Goal: Find contact information: Find contact information

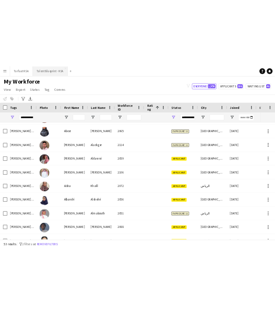
scroll to position [115, 0]
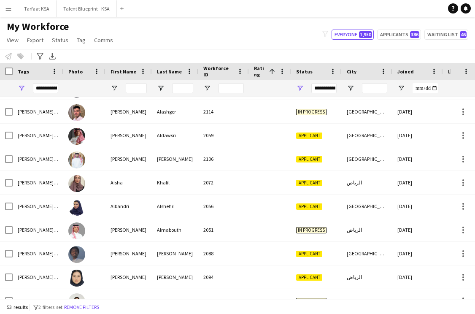
click at [156, 36] on div "My Workforce View Views Default view New view Update view Delete view Edit name…" at bounding box center [237, 34] width 475 height 29
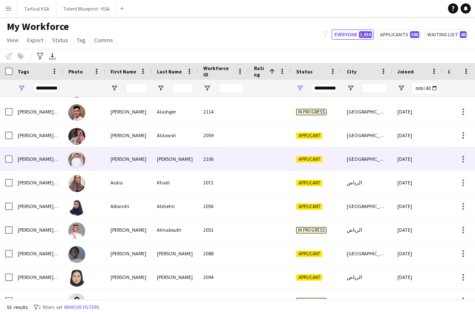
click at [180, 163] on div "[PERSON_NAME]" at bounding box center [175, 158] width 46 height 23
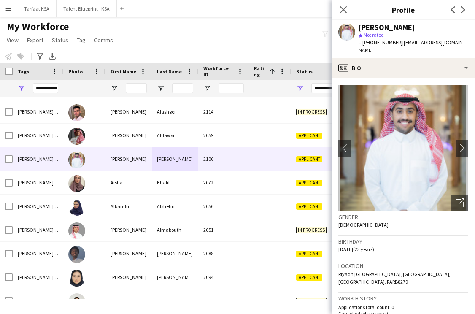
drag, startPoint x: 395, startPoint y: 43, endPoint x: 366, endPoint y: 42, distance: 30.0
click at [366, 42] on span "t. [PHONE_NUMBER]" at bounding box center [380, 42] width 44 height 6
copy span "966580775006"
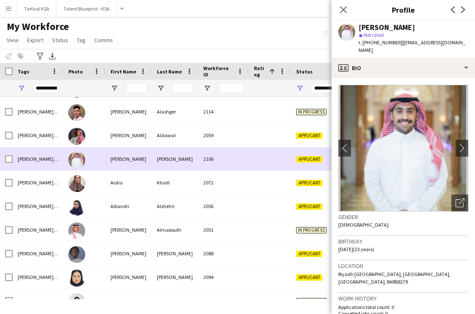
click at [200, 162] on div "2106" at bounding box center [223, 158] width 51 height 23
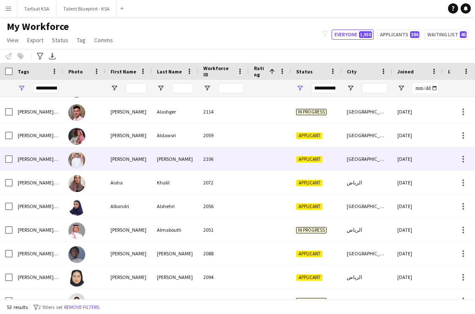
click at [268, 156] on div at bounding box center [270, 158] width 42 height 23
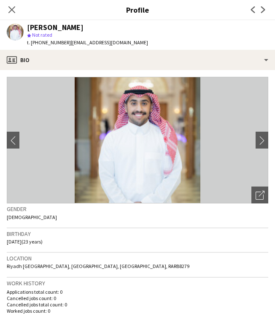
drag, startPoint x: 127, startPoint y: 45, endPoint x: 100, endPoint y: 46, distance: 27.0
click at [100, 46] on div "[PERSON_NAME] jubayl star Not rated t. [PHONE_NUMBER] | [EMAIL_ADDRESS][DOMAIN_…" at bounding box center [77, 35] width 155 height 30
drag, startPoint x: 130, startPoint y: 47, endPoint x: 67, endPoint y: 41, distance: 63.1
click at [67, 41] on div "[PERSON_NAME] jubayl star Not rated t. [PHONE_NUMBER] | [EMAIL_ADDRESS][DOMAIN_…" at bounding box center [77, 35] width 155 height 30
copy span "[EMAIL_ADDRESS][DOMAIN_NAME]"
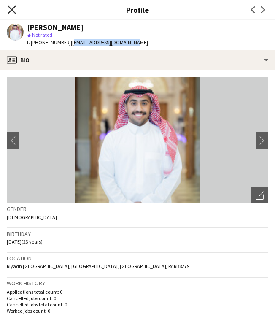
click at [13, 10] on icon "Close pop-in" at bounding box center [12, 9] width 8 height 8
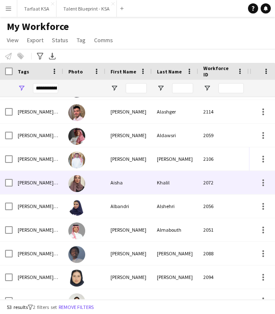
click at [128, 176] on div "Aisha" at bounding box center [128, 182] width 46 height 23
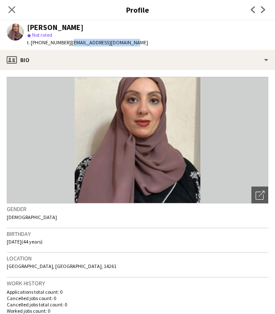
drag, startPoint x: 130, startPoint y: 43, endPoint x: 67, endPoint y: 43, distance: 62.8
click at [67, 43] on div "[PERSON_NAME] star Not rated t. [PHONE_NUMBER] | [EMAIL_ADDRESS][DOMAIN_NAME]" at bounding box center [77, 35] width 155 height 30
copy span "[EMAIL_ADDRESS][DOMAIN_NAME]"
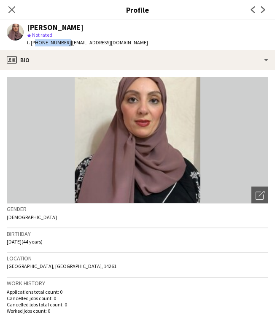
drag, startPoint x: 63, startPoint y: 43, endPoint x: 34, endPoint y: 43, distance: 29.5
click at [34, 43] on span "t. [PHONE_NUMBER]" at bounding box center [49, 42] width 44 height 6
copy span "966502221432"
click at [13, 10] on icon "Close pop-in" at bounding box center [12, 9] width 8 height 8
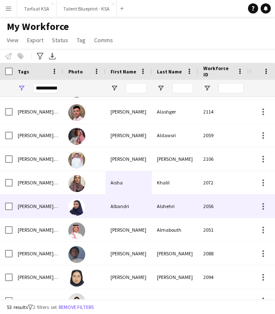
click at [160, 212] on div "Alshehri" at bounding box center [175, 205] width 46 height 23
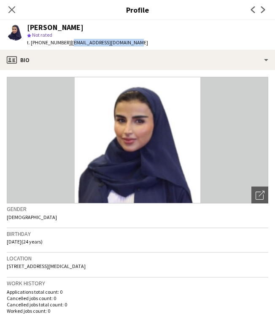
drag, startPoint x: 136, startPoint y: 42, endPoint x: 67, endPoint y: 41, distance: 69.2
click at [67, 41] on div "[PERSON_NAME] star Not rated t. [PHONE_NUMBER] | [EMAIL_ADDRESS][DOMAIN_NAME]" at bounding box center [77, 35] width 155 height 30
copy span "[EMAIL_ADDRESS][DOMAIN_NAME]"
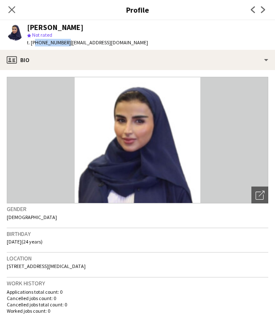
drag, startPoint x: 63, startPoint y: 43, endPoint x: 34, endPoint y: 42, distance: 28.7
click at [34, 42] on span "t. [PHONE_NUMBER]" at bounding box center [49, 42] width 44 height 6
copy span "966504158895"
drag, startPoint x: 11, startPoint y: 8, endPoint x: 15, endPoint y: 8, distance: 4.2
click at [11, 8] on icon "Close pop-in" at bounding box center [11, 9] width 7 height 7
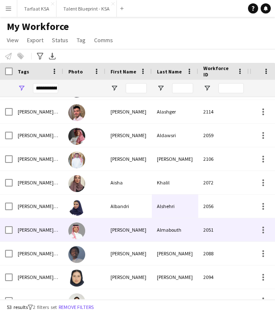
click at [230, 227] on div "2051" at bounding box center [223, 229] width 51 height 23
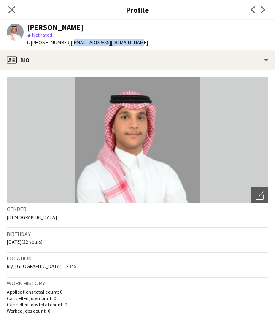
drag, startPoint x: 132, startPoint y: 43, endPoint x: 67, endPoint y: 41, distance: 65.0
click at [67, 41] on div "[PERSON_NAME] star Not rated t. [PHONE_NUMBER] | [EMAIL_ADDRESS][DOMAIN_NAME]" at bounding box center [77, 35] width 155 height 30
copy span "[EMAIL_ADDRESS][DOMAIN_NAME]"
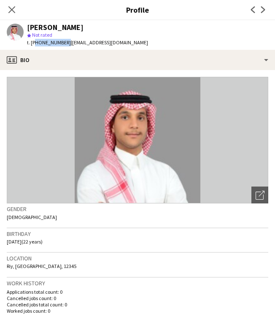
drag, startPoint x: 62, startPoint y: 43, endPoint x: 34, endPoint y: 43, distance: 28.7
click at [34, 43] on span "t. [PHONE_NUMBER]" at bounding box center [49, 42] width 44 height 6
copy span "966502028617"
click at [13, 8] on icon "Close pop-in" at bounding box center [12, 9] width 8 height 8
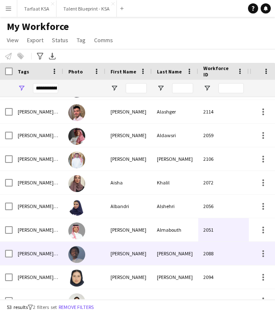
click at [171, 252] on div "[PERSON_NAME]" at bounding box center [175, 253] width 46 height 23
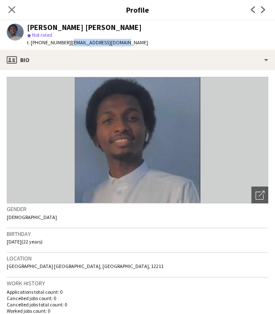
drag, startPoint x: 119, startPoint y: 43, endPoint x: 67, endPoint y: 41, distance: 52.7
click at [71, 41] on span "| [EMAIL_ADDRESS][DOMAIN_NAME]" at bounding box center [109, 42] width 77 height 6
copy span "[EMAIL_ADDRESS][DOMAIN_NAME]"
drag, startPoint x: 63, startPoint y: 41, endPoint x: 34, endPoint y: 42, distance: 29.1
click at [34, 42] on span "t. [PHONE_NUMBER]" at bounding box center [49, 42] width 44 height 6
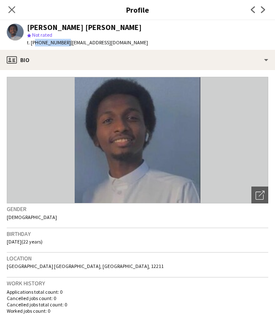
copy span "966545472113"
click at [13, 11] on icon at bounding box center [12, 9] width 8 height 8
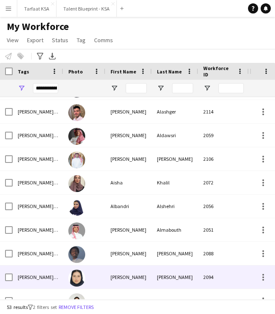
click at [212, 279] on div "2094" at bounding box center [223, 276] width 51 height 23
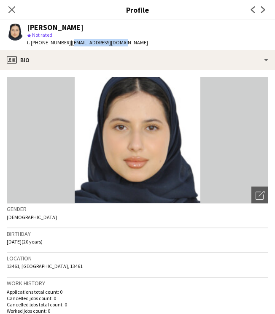
drag, startPoint x: 118, startPoint y: 43, endPoint x: 67, endPoint y: 42, distance: 50.6
click at [67, 42] on div "[PERSON_NAME] star Not rated t. [PHONE_NUMBER] | [EMAIL_ADDRESS][DOMAIN_NAME]" at bounding box center [77, 35] width 155 height 30
drag, startPoint x: 64, startPoint y: 43, endPoint x: 34, endPoint y: 41, distance: 29.6
click at [34, 41] on span "t. [PHONE_NUMBER]" at bounding box center [49, 42] width 44 height 6
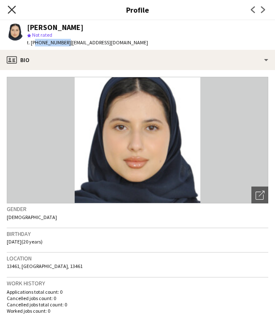
click at [11, 10] on icon at bounding box center [12, 9] width 8 height 8
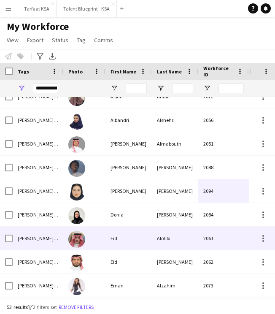
scroll to position [229, 0]
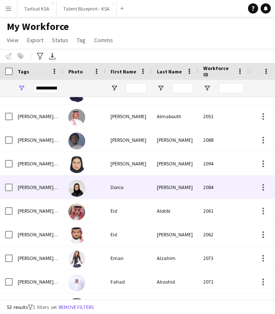
click at [169, 191] on div "[PERSON_NAME]" at bounding box center [175, 186] width 46 height 23
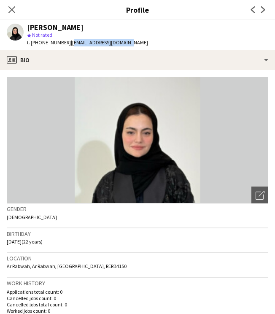
drag, startPoint x: 120, startPoint y: 43, endPoint x: 68, endPoint y: 45, distance: 51.9
click at [68, 45] on div "[PERSON_NAME] star Not rated t. [PHONE_NUMBER] | [EMAIL_ADDRESS][DOMAIN_NAME]" at bounding box center [77, 35] width 155 height 30
drag, startPoint x: 63, startPoint y: 42, endPoint x: 34, endPoint y: 43, distance: 28.7
click at [34, 43] on span "t. [PHONE_NUMBER]" at bounding box center [49, 42] width 44 height 6
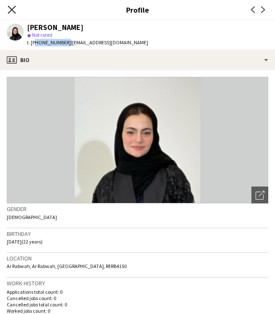
click at [10, 11] on icon at bounding box center [12, 9] width 8 height 8
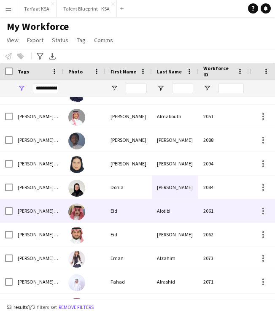
click at [143, 203] on div "Eid" at bounding box center [128, 210] width 46 height 23
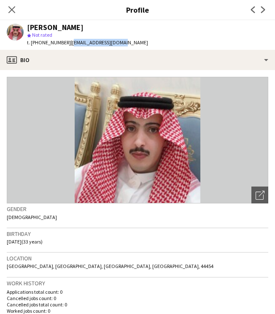
drag, startPoint x: 116, startPoint y: 44, endPoint x: 67, endPoint y: 45, distance: 48.1
click at [67, 45] on div "Eid Alotibi star Not rated t. [PHONE_NUMBER] | [EMAIL_ADDRESS][DOMAIN_NAME]" at bounding box center [77, 35] width 155 height 30
click at [119, 45] on div "Eid Alotibi star Not rated t. [PHONE_NUMBER] | [EMAIL_ADDRESS][DOMAIN_NAME]" at bounding box center [77, 35] width 155 height 30
click at [111, 43] on span "| [EMAIL_ADDRESS][DOMAIN_NAME]" at bounding box center [109, 42] width 77 height 6
drag, startPoint x: 113, startPoint y: 43, endPoint x: 67, endPoint y: 44, distance: 46.8
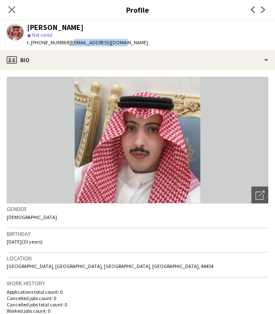
click at [71, 44] on span "| [EMAIL_ADDRESS][DOMAIN_NAME]" at bounding box center [109, 42] width 77 height 6
drag, startPoint x: 63, startPoint y: 44, endPoint x: 35, endPoint y: 42, distance: 28.3
click at [35, 42] on span "t. [PHONE_NUMBER]" at bounding box center [49, 42] width 44 height 6
click at [155, 234] on h3 "Birthday" at bounding box center [137, 234] width 261 height 8
click at [12, 10] on icon at bounding box center [12, 9] width 8 height 8
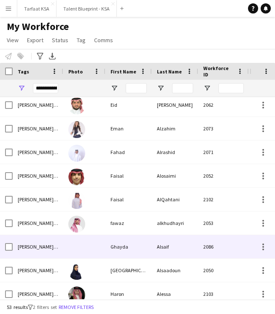
scroll to position [347, 0]
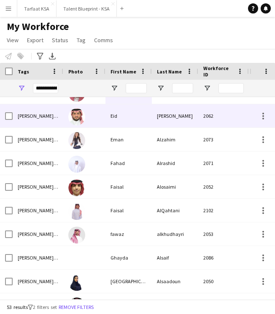
click at [195, 122] on div "[PERSON_NAME]" at bounding box center [175, 115] width 46 height 23
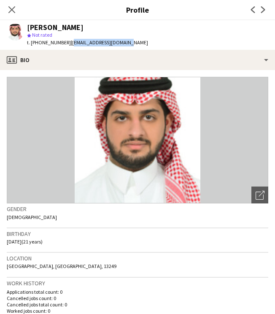
drag, startPoint x: 119, startPoint y: 43, endPoint x: 68, endPoint y: 42, distance: 51.0
click at [71, 42] on span "| [EMAIL_ADDRESS][DOMAIN_NAME]" at bounding box center [109, 42] width 77 height 6
drag, startPoint x: 63, startPoint y: 43, endPoint x: 33, endPoint y: 46, distance: 30.0
click at [33, 46] on span "t. [PHONE_NUMBER]" at bounding box center [49, 42] width 44 height 6
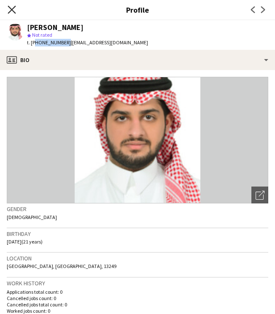
click at [10, 9] on icon "Close pop-in" at bounding box center [12, 9] width 8 height 8
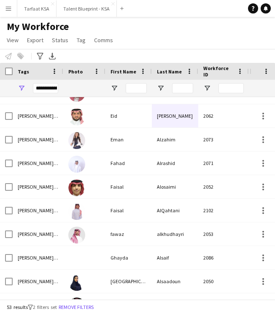
scroll to position [313, 0]
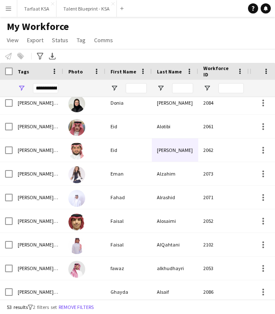
click at [147, 128] on div "Eid" at bounding box center [128, 126] width 46 height 23
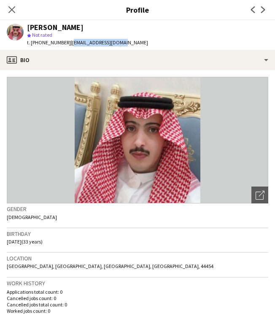
drag, startPoint x: 113, startPoint y: 43, endPoint x: 67, endPoint y: 43, distance: 46.0
click at [71, 43] on span "| [EMAIL_ADDRESS][DOMAIN_NAME]" at bounding box center [109, 42] width 77 height 6
drag, startPoint x: 64, startPoint y: 43, endPoint x: 34, endPoint y: 43, distance: 29.5
click at [34, 43] on span "t. [PHONE_NUMBER]" at bounding box center [49, 42] width 44 height 6
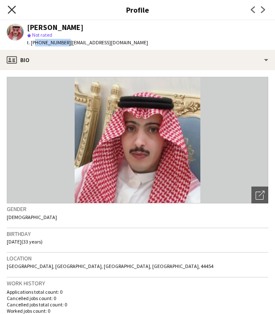
click at [12, 9] on icon "Close pop-in" at bounding box center [12, 9] width 8 height 8
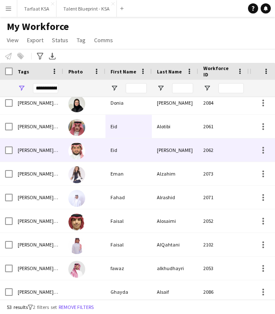
click at [165, 153] on div "[PERSON_NAME]" at bounding box center [175, 149] width 46 height 23
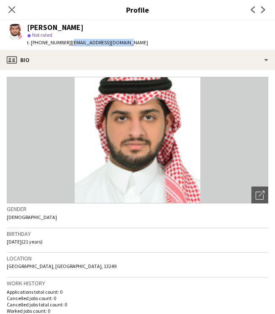
drag, startPoint x: 121, startPoint y: 43, endPoint x: 67, endPoint y: 43, distance: 53.1
click at [67, 43] on div "[PERSON_NAME] star Not rated t. [PHONE_NUMBER] | [EMAIL_ADDRESS][DOMAIN_NAME]" at bounding box center [77, 35] width 155 height 30
click at [11, 13] on app-icon "Close pop-in" at bounding box center [12, 10] width 12 height 12
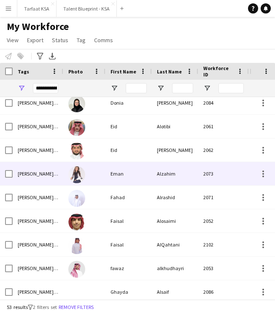
click at [133, 178] on div "Eman" at bounding box center [128, 173] width 46 height 23
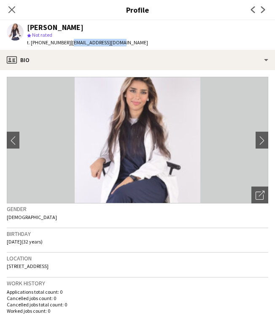
drag, startPoint x: 118, startPoint y: 43, endPoint x: 67, endPoint y: 44, distance: 51.5
click at [67, 44] on div "[PERSON_NAME] star Not rated t. [PHONE_NUMBER] | [EMAIL_ADDRESS][DOMAIN_NAME]" at bounding box center [77, 35] width 155 height 30
drag, startPoint x: 63, startPoint y: 43, endPoint x: 34, endPoint y: 43, distance: 28.7
click at [34, 43] on span "t. [PHONE_NUMBER]" at bounding box center [49, 42] width 44 height 6
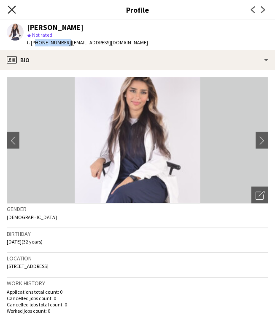
click at [13, 12] on icon "Close pop-in" at bounding box center [12, 9] width 8 height 8
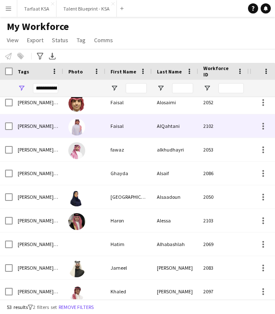
scroll to position [452, 0]
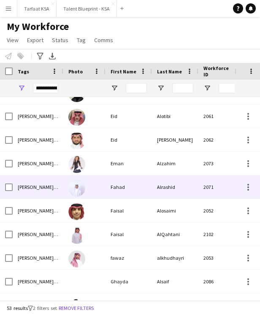
click at [186, 181] on div "Alrashid" at bounding box center [175, 186] width 46 height 23
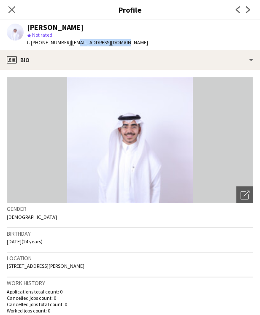
drag, startPoint x: 118, startPoint y: 42, endPoint x: 70, endPoint y: 43, distance: 47.7
click at [70, 43] on div "[PERSON_NAME] star Not rated t. [PHONE_NUMBER] | [EMAIL_ADDRESS][DOMAIN_NAME]" at bounding box center [77, 35] width 155 height 30
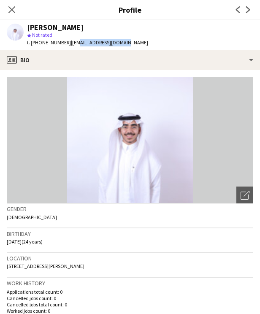
click at [142, 44] on app-profile-header "[PERSON_NAME] star Not rated t. [PHONE_NUMBER] | [EMAIL_ADDRESS][DOMAIN_NAME]" at bounding box center [130, 35] width 260 height 30
drag, startPoint x: 119, startPoint y: 44, endPoint x: 67, endPoint y: 45, distance: 52.3
click at [67, 45] on div "[PERSON_NAME] star Not rated t. [PHONE_NUMBER] | [EMAIL_ADDRESS][DOMAIN_NAME]" at bounding box center [77, 35] width 155 height 30
drag, startPoint x: 63, startPoint y: 42, endPoint x: 34, endPoint y: 42, distance: 29.1
click at [34, 42] on span "t. [PHONE_NUMBER]" at bounding box center [49, 42] width 44 height 6
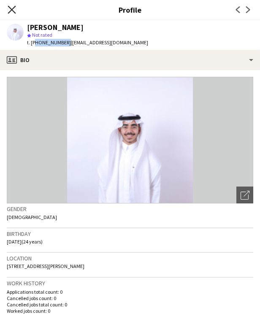
click at [11, 11] on icon "Close pop-in" at bounding box center [12, 9] width 8 height 8
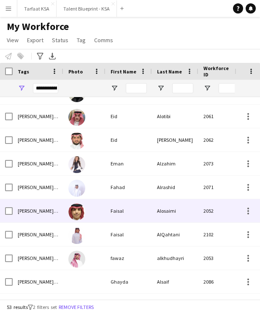
click at [183, 206] on div "Alosaimi" at bounding box center [175, 210] width 46 height 23
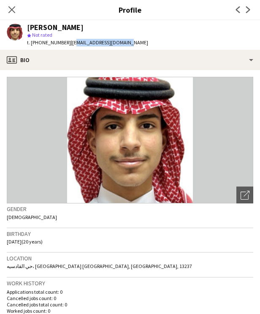
drag, startPoint x: 121, startPoint y: 42, endPoint x: 68, endPoint y: 42, distance: 53.1
click at [68, 42] on div "[PERSON_NAME] star Not rated t. [PHONE_NUMBER] | [EMAIL_ADDRESS][DOMAIN_NAME]" at bounding box center [77, 35] width 155 height 30
drag, startPoint x: 67, startPoint y: 43, endPoint x: 134, endPoint y: 42, distance: 67.0
click at [134, 42] on app-profile-header "[PERSON_NAME] star Not rated t. [PHONE_NUMBER] | [EMAIL_ADDRESS][DOMAIN_NAME]" at bounding box center [130, 35] width 260 height 30
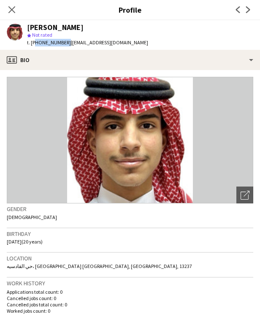
drag, startPoint x: 63, startPoint y: 44, endPoint x: 33, endPoint y: 44, distance: 29.5
click at [33, 44] on span "t. [PHONE_NUMBER]" at bounding box center [49, 42] width 44 height 6
click at [14, 11] on icon "Close pop-in" at bounding box center [11, 9] width 7 height 7
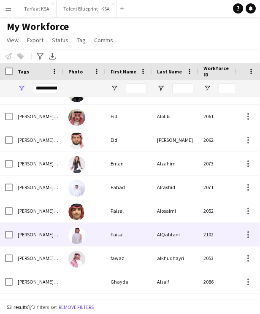
click at [164, 233] on div "AlQahtani" at bounding box center [175, 234] width 46 height 23
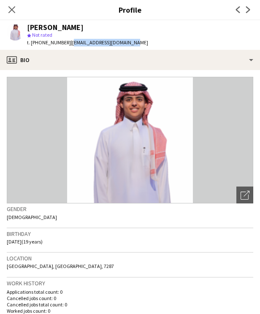
drag, startPoint x: 124, startPoint y: 43, endPoint x: 67, endPoint y: 43, distance: 56.9
click at [71, 43] on span "| [EMAIL_ADDRESS][DOMAIN_NAME]" at bounding box center [109, 42] width 77 height 6
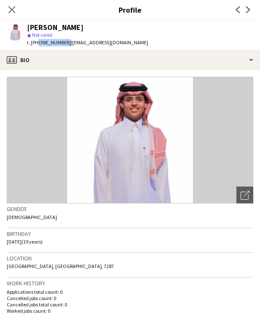
drag, startPoint x: 63, startPoint y: 43, endPoint x: 35, endPoint y: 43, distance: 28.3
click at [35, 43] on span "t. [PHONE_NUMBER]" at bounding box center [49, 42] width 44 height 6
drag, startPoint x: 33, startPoint y: 43, endPoint x: 63, endPoint y: 42, distance: 29.5
click at [63, 42] on span "t. [PHONE_NUMBER]" at bounding box center [49, 42] width 44 height 6
click at [13, 8] on icon "Close pop-in" at bounding box center [11, 9] width 7 height 7
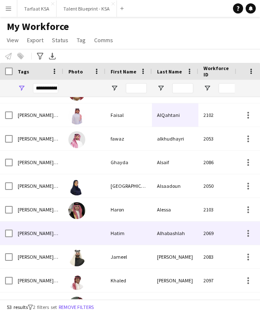
scroll to position [443, 0]
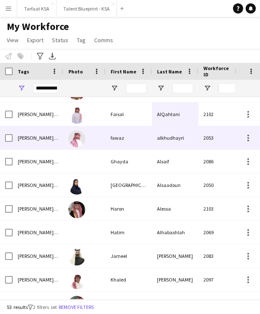
click at [137, 146] on div "fawaz" at bounding box center [128, 137] width 46 height 23
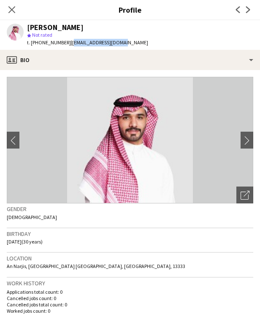
drag, startPoint x: 118, startPoint y: 43, endPoint x: 67, endPoint y: 43, distance: 50.2
click at [71, 43] on span "| [EMAIL_ADDRESS][DOMAIN_NAME]" at bounding box center [109, 42] width 77 height 6
drag, startPoint x: 62, startPoint y: 43, endPoint x: 41, endPoint y: 43, distance: 21.5
click at [40, 43] on span "t. [PHONE_NUMBER]" at bounding box center [49, 42] width 44 height 6
drag, startPoint x: 64, startPoint y: 43, endPoint x: 34, endPoint y: 42, distance: 29.5
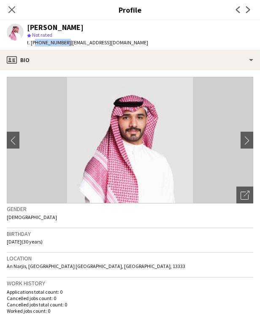
click at [34, 42] on span "t. [PHONE_NUMBER]" at bounding box center [49, 42] width 44 height 6
click at [10, 8] on icon at bounding box center [12, 9] width 8 height 8
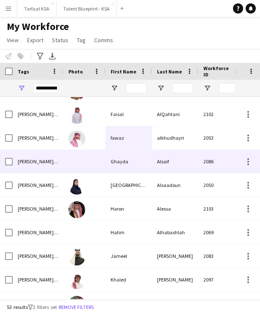
click at [152, 155] on div "Alsaif" at bounding box center [175, 161] width 46 height 23
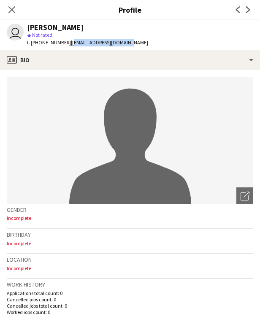
drag, startPoint x: 126, startPoint y: 44, endPoint x: 67, endPoint y: 45, distance: 59.5
click at [71, 46] on span "| [EMAIL_ADDRESS][DOMAIN_NAME]" at bounding box center [109, 42] width 77 height 6
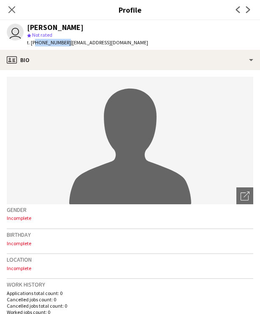
drag, startPoint x: 62, startPoint y: 42, endPoint x: 34, endPoint y: 43, distance: 28.7
click at [34, 43] on span "t. [PHONE_NUMBER]" at bounding box center [49, 42] width 44 height 6
click at [8, 11] on icon "Close pop-in" at bounding box center [12, 9] width 8 height 8
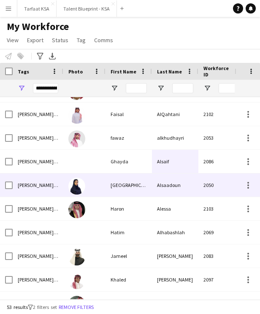
click at [180, 182] on div "Alsaadoun" at bounding box center [175, 184] width 46 height 23
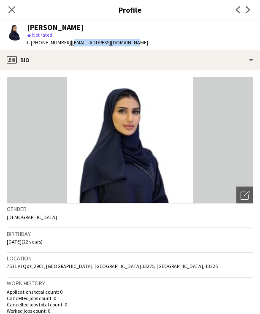
drag, startPoint x: 126, startPoint y: 44, endPoint x: 68, endPoint y: 45, distance: 58.2
click at [68, 45] on div "[PERSON_NAME] star Not rated t. [PHONE_NUMBER] | [EMAIL_ADDRESS][DOMAIN_NAME]" at bounding box center [77, 35] width 155 height 30
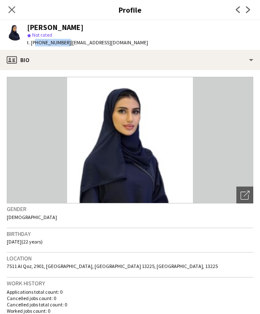
drag, startPoint x: 64, startPoint y: 44, endPoint x: 34, endPoint y: 43, distance: 30.0
click at [34, 43] on span "t. [PHONE_NUMBER]" at bounding box center [49, 42] width 44 height 6
click at [9, 9] on icon "Close pop-in" at bounding box center [12, 9] width 8 height 8
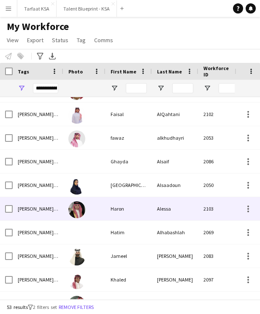
click at [195, 214] on div "Alessa" at bounding box center [175, 208] width 46 height 23
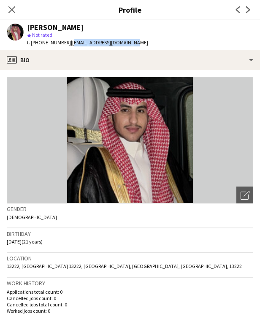
drag, startPoint x: 126, startPoint y: 43, endPoint x: 67, endPoint y: 41, distance: 59.1
click at [71, 41] on span "| [EMAIL_ADDRESS][DOMAIN_NAME]" at bounding box center [109, 42] width 77 height 6
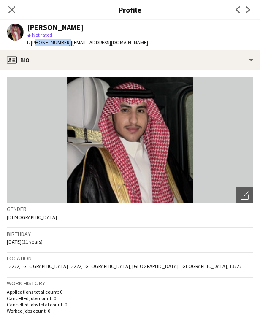
drag, startPoint x: 62, startPoint y: 40, endPoint x: 34, endPoint y: 42, distance: 27.9
click at [34, 42] on span "t. [PHONE_NUMBER]" at bounding box center [49, 42] width 44 height 6
click at [12, 11] on icon "Close pop-in" at bounding box center [12, 9] width 8 height 8
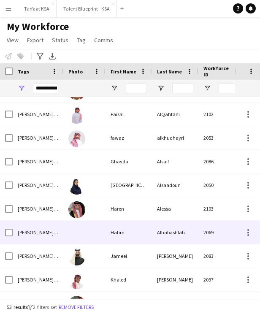
click at [167, 231] on div "Alhabashlah" at bounding box center [175, 232] width 46 height 23
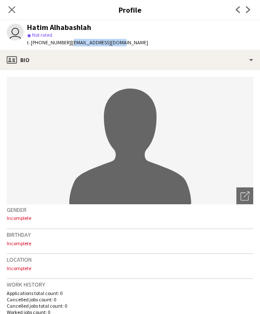
drag, startPoint x: 113, startPoint y: 41, endPoint x: 67, endPoint y: 41, distance: 45.1
click at [71, 41] on span "| [EMAIL_ADDRESS][DOMAIN_NAME]" at bounding box center [109, 42] width 77 height 6
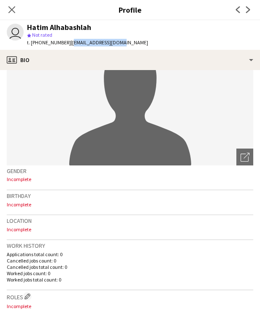
scroll to position [0, 0]
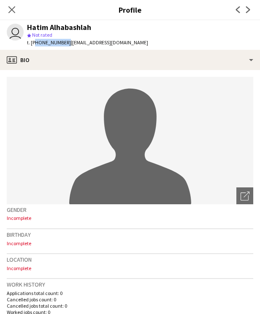
drag, startPoint x: 63, startPoint y: 42, endPoint x: 34, endPoint y: 43, distance: 29.1
click at [34, 43] on span "t. [PHONE_NUMBER]" at bounding box center [49, 42] width 44 height 6
click at [13, 12] on icon "Close pop-in" at bounding box center [12, 9] width 8 height 8
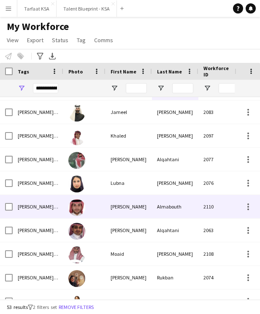
scroll to position [590, 0]
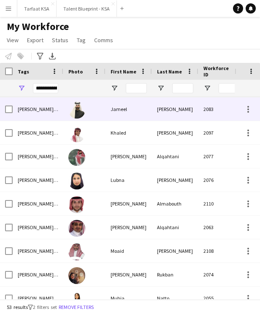
click at [154, 119] on div "[PERSON_NAME]" at bounding box center [175, 108] width 46 height 23
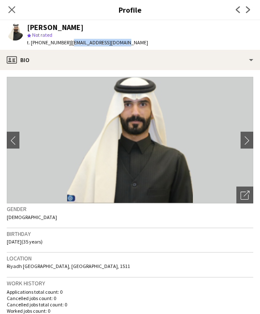
drag, startPoint x: 120, startPoint y: 42, endPoint x: 67, endPoint y: 46, distance: 52.8
click at [67, 46] on div "[PERSON_NAME] star Not rated t. [PHONE_NUMBER] | [EMAIL_ADDRESS][DOMAIN_NAME]" at bounding box center [77, 35] width 155 height 30
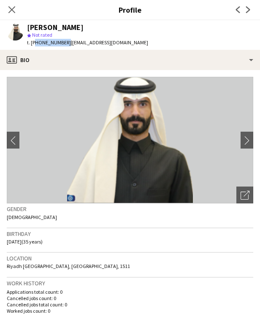
drag, startPoint x: 63, startPoint y: 43, endPoint x: 34, endPoint y: 44, distance: 28.7
click at [34, 44] on span "t. [PHONE_NUMBER]" at bounding box center [49, 42] width 44 height 6
click at [13, 12] on icon at bounding box center [12, 9] width 8 height 8
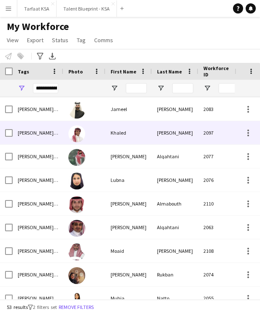
click at [200, 137] on div "2097" at bounding box center [223, 132] width 51 height 23
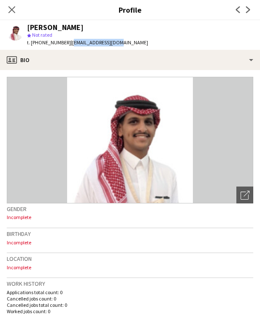
drag, startPoint x: 112, startPoint y: 42, endPoint x: 68, endPoint y: 43, distance: 44.3
click at [67, 43] on div "[PERSON_NAME] star Not rated t. [PHONE_NUMBER] | [EMAIL_ADDRESS][DOMAIN_NAME]" at bounding box center [77, 35] width 155 height 30
drag, startPoint x: 67, startPoint y: 41, endPoint x: 115, endPoint y: 45, distance: 48.2
click at [115, 45] on div "[PERSON_NAME] star Not rated t. [PHONE_NUMBER] | [EMAIL_ADDRESS][DOMAIN_NAME]" at bounding box center [77, 35] width 155 height 30
drag, startPoint x: 62, startPoint y: 43, endPoint x: 35, endPoint y: 43, distance: 27.8
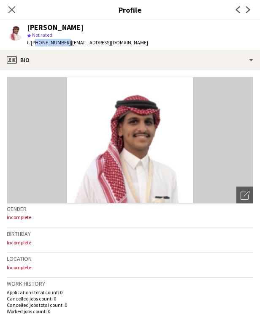
click at [35, 43] on span "t. [PHONE_NUMBER]" at bounding box center [49, 42] width 44 height 6
click at [14, 11] on icon "Close pop-in" at bounding box center [11, 9] width 7 height 7
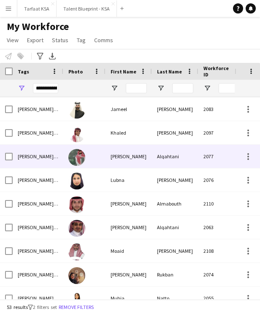
click at [183, 160] on div "Alqahtani" at bounding box center [175, 156] width 46 height 23
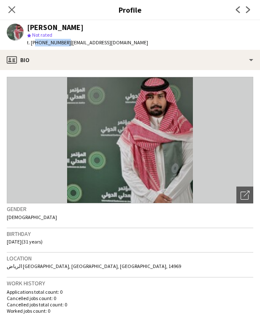
drag, startPoint x: 34, startPoint y: 42, endPoint x: 63, endPoint y: 46, distance: 29.3
click at [63, 46] on div "t. [PHONE_NUMBER] | [EMAIL_ADDRESS][DOMAIN_NAME]" at bounding box center [87, 43] width 121 height 8
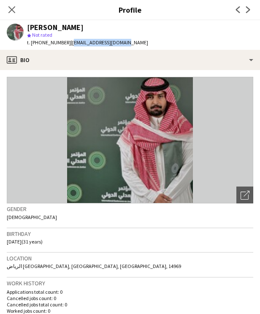
drag, startPoint x: 117, startPoint y: 44, endPoint x: 67, endPoint y: 42, distance: 49.4
click at [71, 42] on span "| [EMAIL_ADDRESS][DOMAIN_NAME]" at bounding box center [109, 42] width 77 height 6
click at [11, 8] on icon at bounding box center [12, 9] width 8 height 8
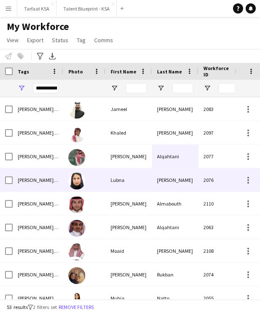
click at [153, 183] on div "[PERSON_NAME]" at bounding box center [175, 179] width 46 height 23
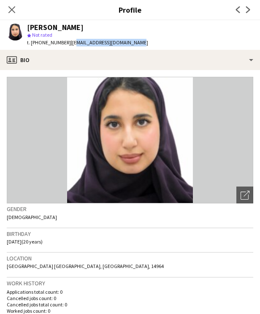
drag, startPoint x: 128, startPoint y: 43, endPoint x: 67, endPoint y: 43, distance: 60.7
click at [71, 43] on span "| [EMAIL_ADDRESS][DOMAIN_NAME]" at bounding box center [109, 42] width 77 height 6
drag, startPoint x: 67, startPoint y: 41, endPoint x: 143, endPoint y: 42, distance: 76.7
click at [143, 42] on app-profile-header "[PERSON_NAME] star Not rated t. [PHONE_NUMBER] | [EMAIL_ADDRESS][DOMAIN_NAME]" at bounding box center [130, 35] width 260 height 30
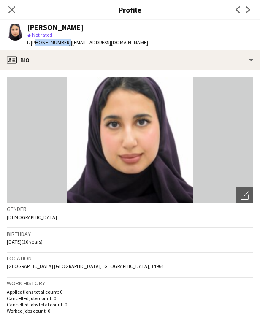
drag, startPoint x: 63, startPoint y: 43, endPoint x: 34, endPoint y: 45, distance: 28.8
click at [34, 45] on span "t. [PHONE_NUMBER]" at bounding box center [49, 42] width 44 height 6
click at [12, 8] on icon at bounding box center [12, 9] width 8 height 8
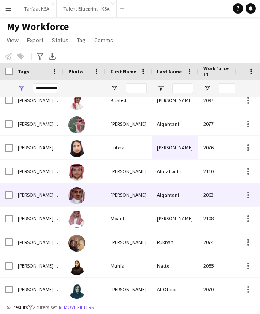
scroll to position [623, 0]
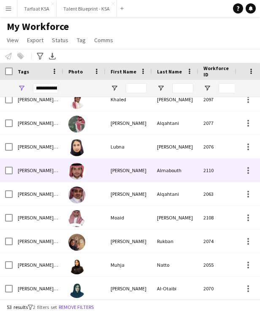
click at [148, 173] on div "[PERSON_NAME]" at bounding box center [128, 170] width 46 height 23
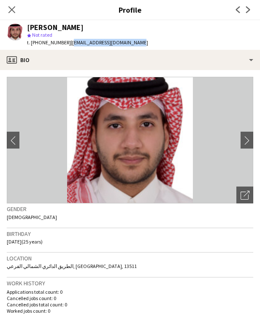
drag, startPoint x: 134, startPoint y: 43, endPoint x: 67, endPoint y: 45, distance: 67.5
click at [67, 45] on div "[PERSON_NAME] star Not rated t. [PHONE_NUMBER] | [EMAIL_ADDRESS][DOMAIN_NAME]" at bounding box center [77, 35] width 155 height 30
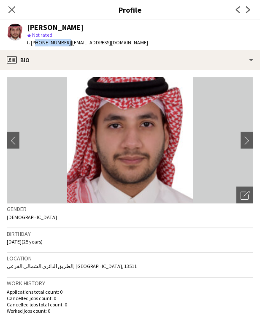
drag, startPoint x: 63, startPoint y: 43, endPoint x: 34, endPoint y: 43, distance: 28.7
click at [34, 43] on span "t. [PHONE_NUMBER]" at bounding box center [49, 42] width 44 height 6
click at [10, 10] on icon "Close pop-in" at bounding box center [12, 9] width 8 height 8
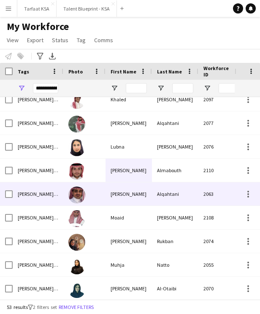
click at [122, 189] on div "[PERSON_NAME]" at bounding box center [128, 193] width 46 height 23
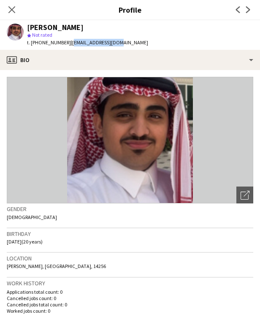
drag, startPoint x: 117, startPoint y: 43, endPoint x: 70, endPoint y: 43, distance: 46.8
click at [70, 43] on div "[PERSON_NAME] star Not rated t. [PHONE_NUMBER] | [EMAIL_ADDRESS][DOMAIN_NAME]" at bounding box center [77, 35] width 155 height 30
click at [13, 11] on icon at bounding box center [11, 9] width 7 height 7
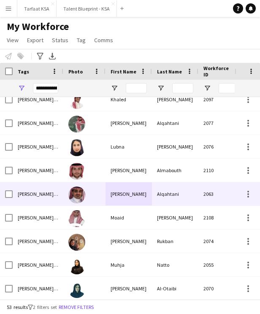
click at [105, 195] on div at bounding box center [84, 193] width 42 height 23
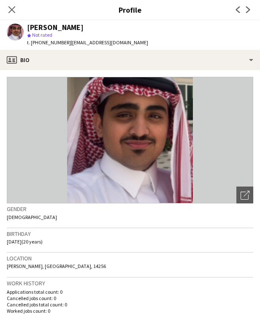
drag, startPoint x: 65, startPoint y: 43, endPoint x: 35, endPoint y: 43, distance: 30.8
click at [35, 43] on span "t. [PHONE_NUMBER]" at bounding box center [49, 42] width 44 height 6
click at [12, 10] on icon at bounding box center [11, 9] width 7 height 7
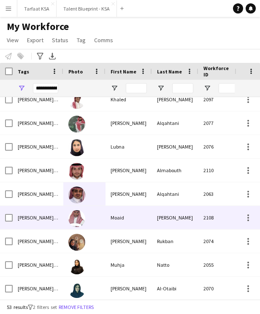
click at [137, 212] on div "Moaid" at bounding box center [128, 217] width 46 height 23
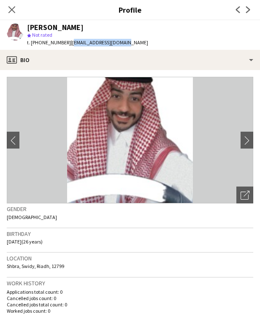
drag, startPoint x: 117, startPoint y: 43, endPoint x: 68, endPoint y: 41, distance: 48.9
click at [71, 41] on span "| [EMAIL_ADDRESS][DOMAIN_NAME]" at bounding box center [109, 42] width 77 height 6
drag, startPoint x: 62, startPoint y: 42, endPoint x: 37, endPoint y: 42, distance: 24.9
click at [36, 42] on span "t. [PHONE_NUMBER]" at bounding box center [49, 42] width 44 height 6
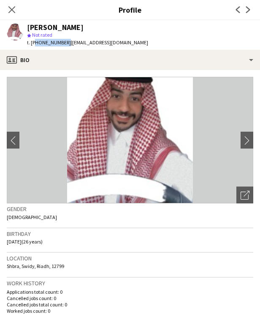
drag, startPoint x: 64, startPoint y: 42, endPoint x: 34, endPoint y: 42, distance: 29.5
click at [34, 42] on span "t. [PHONE_NUMBER]" at bounding box center [49, 42] width 44 height 6
click at [13, 11] on icon "Close pop-in" at bounding box center [11, 9] width 7 height 7
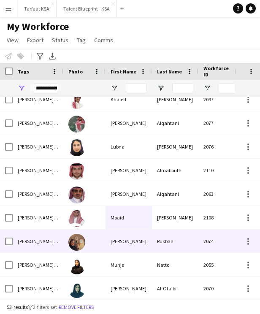
click at [134, 234] on div "[PERSON_NAME]" at bounding box center [128, 240] width 46 height 23
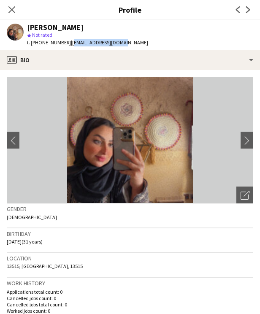
drag, startPoint x: 121, startPoint y: 44, endPoint x: 67, endPoint y: 43, distance: 54.0
click at [67, 43] on div "[PERSON_NAME] star Not rated t. [PHONE_NUMBER] | [EMAIL_ADDRESS][DOMAIN_NAME]" at bounding box center [77, 35] width 155 height 30
drag, startPoint x: 64, startPoint y: 42, endPoint x: 35, endPoint y: 42, distance: 29.1
click at [35, 42] on span "t. [PHONE_NUMBER]" at bounding box center [49, 42] width 44 height 6
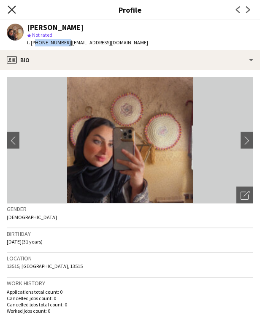
click at [9, 12] on icon at bounding box center [12, 9] width 8 height 8
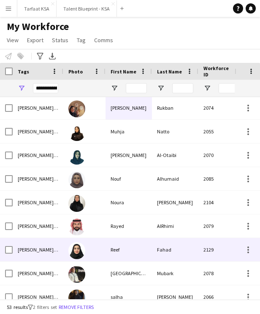
scroll to position [779, 0]
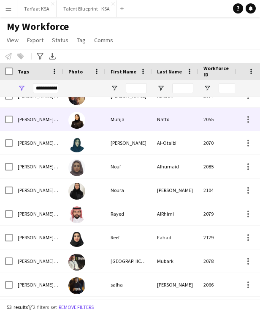
click at [149, 118] on div "Muhja" at bounding box center [128, 119] width 46 height 23
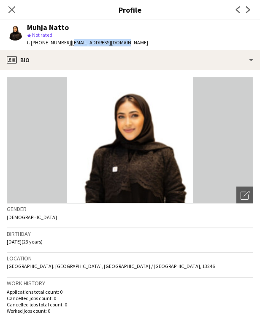
drag, startPoint x: 121, startPoint y: 42, endPoint x: 67, endPoint y: 45, distance: 53.6
click at [67, 45] on div "Muhja Natto star Not rated t. [PHONE_NUMBER] | [EMAIL_ADDRESS][DOMAIN_NAME]" at bounding box center [77, 35] width 155 height 30
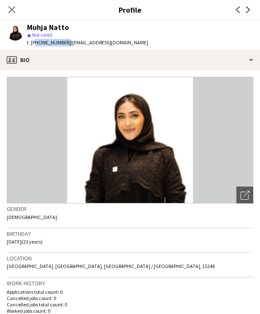
drag, startPoint x: 64, startPoint y: 42, endPoint x: 36, endPoint y: 42, distance: 27.8
click at [35, 42] on span "t. [PHONE_NUMBER]" at bounding box center [49, 42] width 44 height 6
click at [12, 10] on icon at bounding box center [12, 9] width 8 height 8
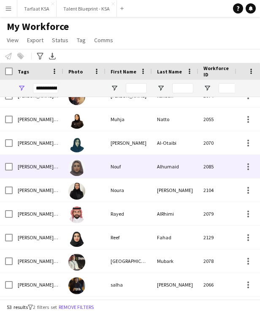
click at [161, 160] on div "Alhumaid" at bounding box center [175, 166] width 46 height 23
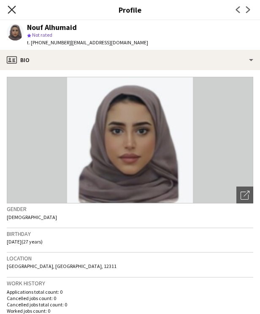
click at [13, 6] on icon "Close pop-in" at bounding box center [12, 9] width 8 height 8
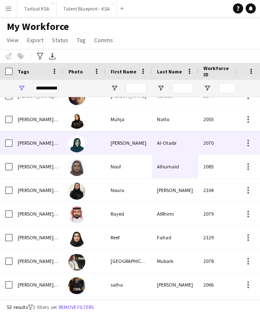
click at [136, 145] on div "[PERSON_NAME]" at bounding box center [128, 142] width 46 height 23
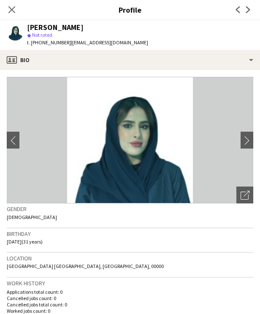
drag, startPoint x: 136, startPoint y: 41, endPoint x: 68, endPoint y: 43, distance: 68.3
click at [71, 43] on span "| [EMAIL_ADDRESS][DOMAIN_NAME]" at bounding box center [109, 42] width 77 height 6
drag, startPoint x: 63, startPoint y: 43, endPoint x: 34, endPoint y: 43, distance: 28.7
click at [34, 43] on span "t. [PHONE_NUMBER]" at bounding box center [49, 42] width 44 height 6
click at [11, 12] on icon "Close pop-in" at bounding box center [12, 9] width 8 height 8
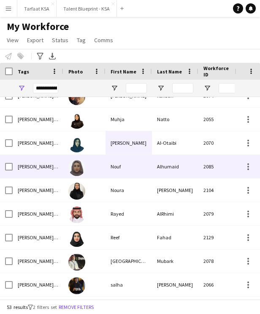
click at [215, 163] on div "2085" at bounding box center [223, 166] width 51 height 23
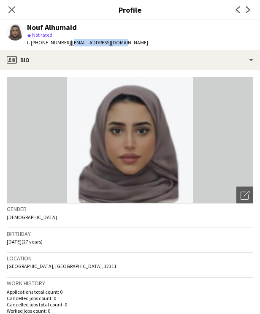
drag, startPoint x: 117, startPoint y: 43, endPoint x: 67, endPoint y: 45, distance: 49.8
click at [67, 45] on div "Nouf Alhumaid star Not rated t. [PHONE_NUMBER] | [EMAIL_ADDRESS][DOMAIN_NAME]" at bounding box center [77, 35] width 155 height 30
drag, startPoint x: 62, startPoint y: 42, endPoint x: 40, endPoint y: 43, distance: 22.4
click at [40, 43] on span "t. [PHONE_NUMBER]" at bounding box center [49, 42] width 44 height 6
drag, startPoint x: 64, startPoint y: 42, endPoint x: 34, endPoint y: 42, distance: 29.9
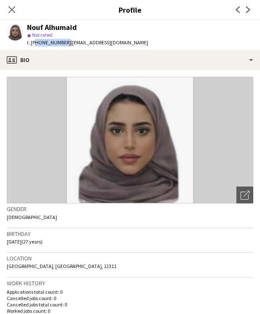
click at [34, 42] on span "t. [PHONE_NUMBER]" at bounding box center [49, 42] width 44 height 6
click at [13, 5] on app-icon "Close pop-in" at bounding box center [12, 10] width 12 height 12
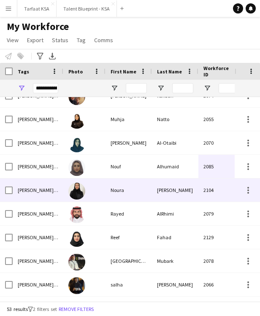
click at [205, 186] on div "2104" at bounding box center [223, 189] width 51 height 23
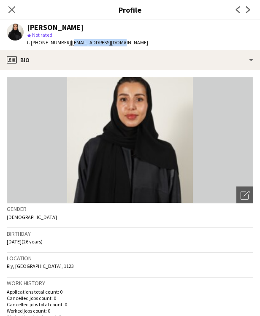
drag, startPoint x: 114, startPoint y: 43, endPoint x: 67, endPoint y: 44, distance: 46.4
click at [67, 44] on div "[PERSON_NAME] star Not rated t. [PHONE_NUMBER] | [EMAIL_ADDRESS][DOMAIN_NAME]" at bounding box center [77, 35] width 155 height 30
drag, startPoint x: 63, startPoint y: 43, endPoint x: 37, endPoint y: 43, distance: 26.6
click at [37, 43] on span "t. [PHONE_NUMBER]" at bounding box center [49, 42] width 44 height 6
drag, startPoint x: 33, startPoint y: 43, endPoint x: 63, endPoint y: 43, distance: 29.9
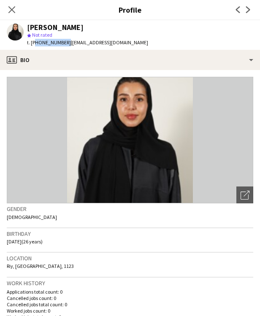
click at [63, 43] on span "t. [PHONE_NUMBER]" at bounding box center [49, 42] width 44 height 6
click at [12, 8] on icon at bounding box center [12, 9] width 8 height 8
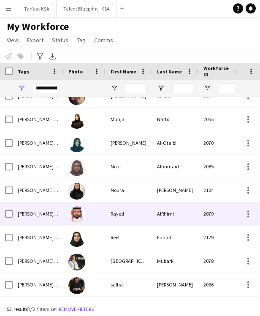
click at [150, 211] on div "Rayed" at bounding box center [128, 213] width 46 height 23
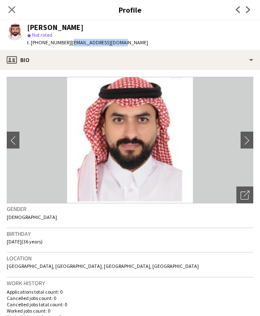
drag, startPoint x: 119, startPoint y: 43, endPoint x: 68, endPoint y: 44, distance: 50.6
click at [68, 44] on div "[PERSON_NAME] star Not rated t. [PHONE_NUMBER] | [EMAIL_ADDRESS][DOMAIN_NAME]" at bounding box center [77, 35] width 155 height 30
drag, startPoint x: 63, startPoint y: 44, endPoint x: 34, endPoint y: 43, distance: 28.7
click at [34, 43] on span "t. [PHONE_NUMBER]" at bounding box center [49, 42] width 44 height 6
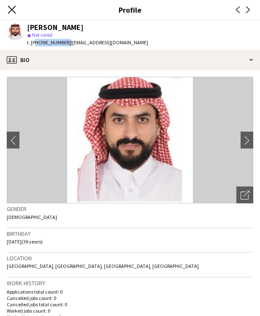
click at [12, 10] on icon at bounding box center [12, 9] width 8 height 8
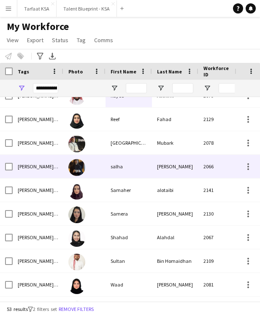
scroll to position [888, 0]
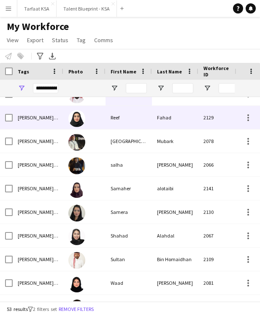
click at [153, 122] on div "Fahad" at bounding box center [175, 117] width 46 height 23
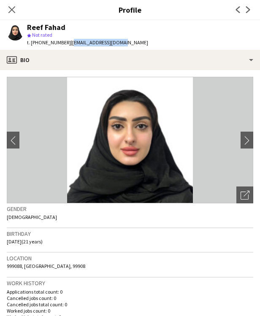
drag, startPoint x: 116, startPoint y: 43, endPoint x: 67, endPoint y: 43, distance: 48.9
click at [67, 43] on div "Reef Fahad star Not rated t. [PHONE_NUMBER] | [EMAIL_ADDRESS][DOMAIN_NAME]" at bounding box center [77, 35] width 155 height 30
drag, startPoint x: 67, startPoint y: 41, endPoint x: 135, endPoint y: 41, distance: 67.5
click at [135, 41] on app-profile-header "Reef Fahad star Not rated t. [PHONE_NUMBER] | [EMAIL_ADDRESS][DOMAIN_NAME]" at bounding box center [130, 35] width 260 height 30
drag, startPoint x: 62, startPoint y: 42, endPoint x: 50, endPoint y: 42, distance: 11.8
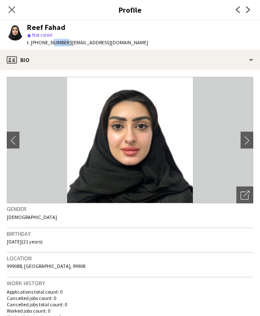
click at [50, 42] on span "t. [PHONE_NUMBER]" at bounding box center [49, 42] width 44 height 6
drag, startPoint x: 63, startPoint y: 43, endPoint x: 33, endPoint y: 43, distance: 29.9
click at [33, 43] on span "t. [PHONE_NUMBER]" at bounding box center [49, 42] width 44 height 6
click at [16, 9] on app-icon "Close pop-in" at bounding box center [12, 10] width 12 height 12
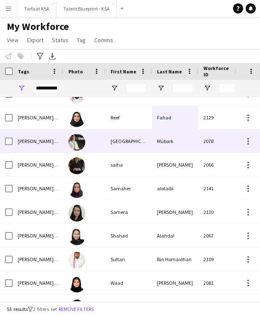
click at [152, 133] on div "Mubark" at bounding box center [175, 140] width 46 height 23
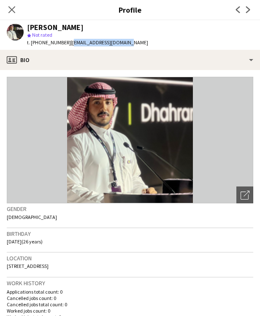
drag, startPoint x: 123, startPoint y: 43, endPoint x: 67, endPoint y: 45, distance: 55.7
click at [67, 45] on div "[PERSON_NAME] star Not rated t. [PHONE_NUMBER] | [EMAIL_ADDRESS][DOMAIN_NAME]" at bounding box center [77, 35] width 155 height 30
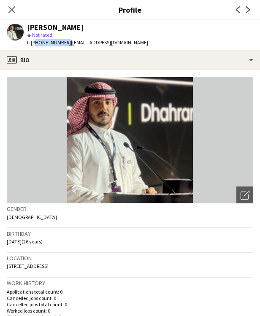
drag, startPoint x: 63, startPoint y: 42, endPoint x: 34, endPoint y: 42, distance: 28.7
click at [34, 42] on span "t. [PHONE_NUMBER]" at bounding box center [49, 42] width 44 height 6
click at [159, 35] on app-profile-header "[PERSON_NAME] star Not rated t. [PHONE_NUMBER] | [EMAIL_ADDRESS][DOMAIN_NAME]" at bounding box center [130, 35] width 260 height 30
click at [10, 10] on icon "Close pop-in" at bounding box center [12, 9] width 8 height 8
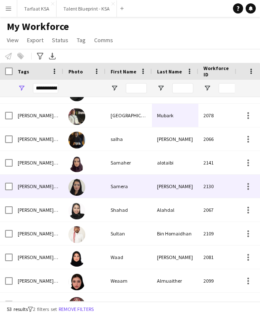
scroll to position [916, 0]
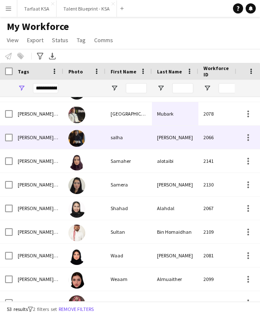
click at [151, 141] on div "salha" at bounding box center [128, 137] width 46 height 23
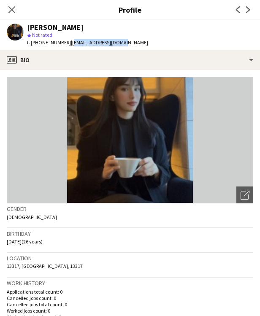
drag, startPoint x: 115, startPoint y: 43, endPoint x: 68, endPoint y: 44, distance: 47.2
click at [68, 44] on div "[PERSON_NAME] star Not rated t. [PHONE_NUMBER] | [EMAIL_ADDRESS][DOMAIN_NAME]" at bounding box center [77, 35] width 155 height 30
drag, startPoint x: 63, startPoint y: 43, endPoint x: 34, endPoint y: 43, distance: 29.1
click at [34, 43] on span "t. [PHONE_NUMBER]" at bounding box center [49, 42] width 44 height 6
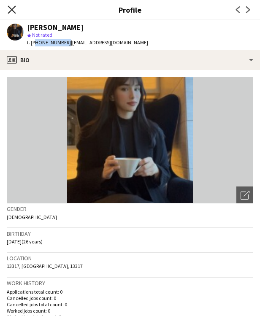
click at [13, 8] on icon at bounding box center [12, 9] width 8 height 8
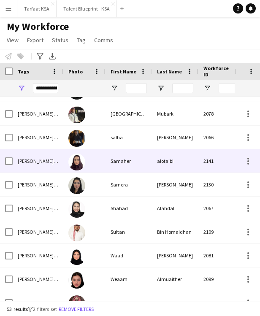
click at [172, 162] on div "alotaibi" at bounding box center [175, 160] width 46 height 23
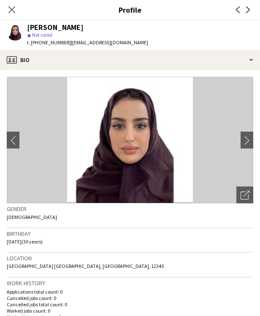
drag, startPoint x: 137, startPoint y: 43, endPoint x: 67, endPoint y: 43, distance: 70.0
click at [67, 43] on div "[PERSON_NAME] star Not rated t. [PHONE_NUMBER] | [EMAIL_ADDRESS][DOMAIN_NAME]" at bounding box center [77, 35] width 155 height 30
drag, startPoint x: 63, startPoint y: 42, endPoint x: 34, endPoint y: 44, distance: 29.6
click at [34, 44] on span "t. [PHONE_NUMBER]" at bounding box center [49, 42] width 44 height 6
click at [13, 9] on icon "Close pop-in" at bounding box center [12, 9] width 8 height 8
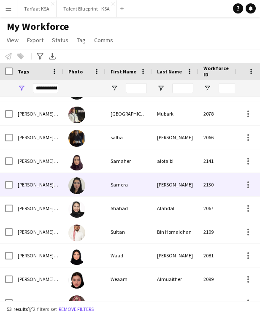
click at [198, 180] on div "2130" at bounding box center [223, 184] width 51 height 23
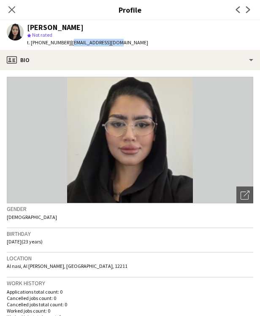
drag, startPoint x: 113, startPoint y: 44, endPoint x: 67, endPoint y: 43, distance: 46.0
click at [67, 43] on div "[PERSON_NAME] star Not rated t. [PHONE_NUMBER] | [EMAIL_ADDRESS][DOMAIN_NAME]" at bounding box center [77, 35] width 155 height 30
drag, startPoint x: 63, startPoint y: 42, endPoint x: 33, endPoint y: 43, distance: 29.9
click at [33, 43] on span "t. [PHONE_NUMBER]" at bounding box center [49, 42] width 44 height 6
click at [11, 12] on icon "Close pop-in" at bounding box center [11, 9] width 7 height 7
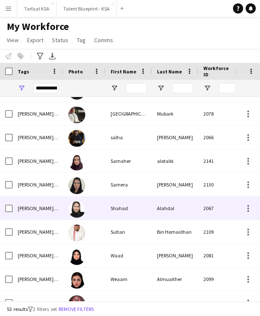
click at [160, 210] on div "Alahdal" at bounding box center [175, 207] width 46 height 23
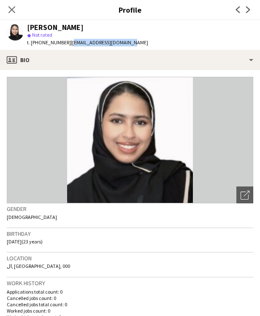
drag, startPoint x: 124, startPoint y: 44, endPoint x: 67, endPoint y: 41, distance: 57.0
click at [71, 41] on span "| [EMAIL_ADDRESS][DOMAIN_NAME]" at bounding box center [109, 42] width 77 height 6
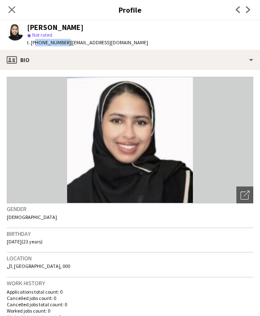
drag, startPoint x: 62, startPoint y: 42, endPoint x: 35, endPoint y: 42, distance: 27.8
click at [35, 42] on span "t. [PHONE_NUMBER]" at bounding box center [49, 42] width 44 height 6
click at [14, 10] on icon "Close pop-in" at bounding box center [12, 9] width 8 height 8
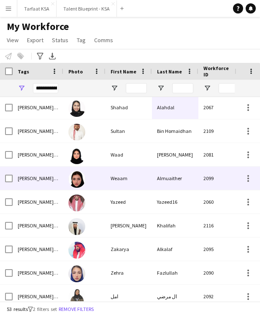
scroll to position [1027, 0]
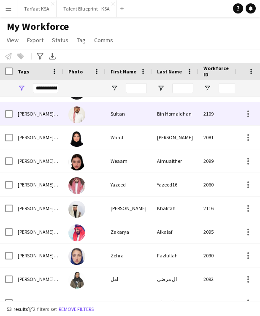
click at [156, 119] on div "Bin Homaidhan" at bounding box center [175, 113] width 46 height 23
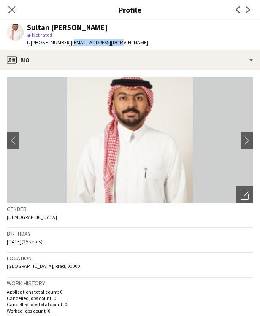
drag, startPoint x: 110, startPoint y: 42, endPoint x: 68, endPoint y: 44, distance: 42.6
click at [68, 44] on div "Sultan [PERSON_NAME] star Not rated t. [PHONE_NUMBER] | [EMAIL_ADDRESS][DOMAIN_…" at bounding box center [77, 35] width 155 height 30
drag, startPoint x: 63, startPoint y: 43, endPoint x: 33, endPoint y: 42, distance: 29.5
click at [34, 42] on span "t. [PHONE_NUMBER]" at bounding box center [49, 42] width 44 height 6
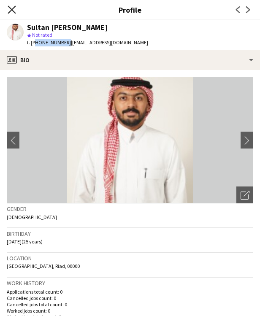
click at [14, 8] on icon "Close pop-in" at bounding box center [12, 9] width 8 height 8
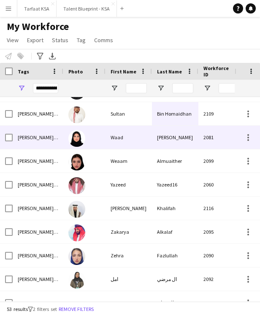
click at [149, 148] on div "Waad" at bounding box center [128, 137] width 46 height 23
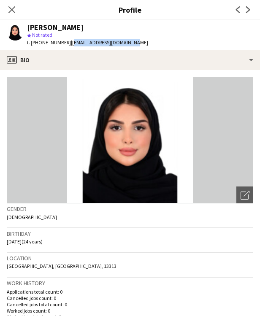
drag, startPoint x: 129, startPoint y: 43, endPoint x: 67, endPoint y: 45, distance: 62.0
click at [67, 45] on div "[PERSON_NAME] star Not rated t. [PHONE_NUMBER] | [EMAIL_ADDRESS][DOMAIN_NAME]" at bounding box center [77, 35] width 155 height 30
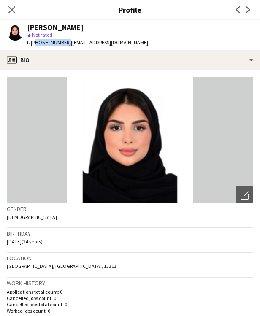
drag, startPoint x: 63, startPoint y: 42, endPoint x: 35, endPoint y: 43, distance: 28.7
click at [35, 43] on span "t. [PHONE_NUMBER]" at bounding box center [49, 42] width 44 height 6
drag, startPoint x: 34, startPoint y: 43, endPoint x: 63, endPoint y: 43, distance: 29.5
click at [63, 43] on span "t. [PHONE_NUMBER]" at bounding box center [49, 42] width 44 height 6
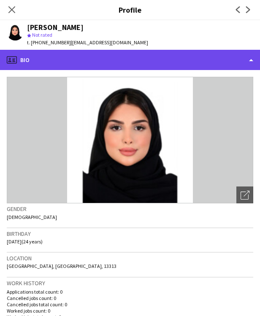
click at [188, 51] on div "profile Bio" at bounding box center [130, 60] width 260 height 20
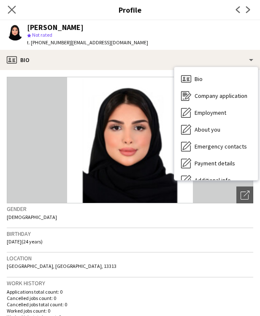
click at [16, 11] on app-icon "Close pop-in" at bounding box center [12, 10] width 12 height 12
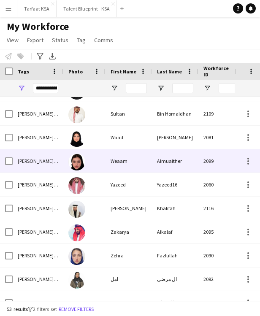
click at [144, 156] on div "Weaam" at bounding box center [128, 160] width 46 height 23
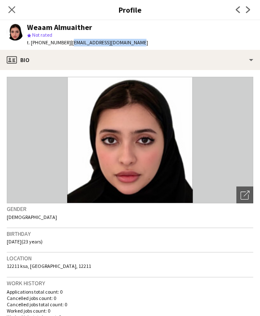
drag, startPoint x: 133, startPoint y: 43, endPoint x: 67, endPoint y: 45, distance: 65.8
click at [71, 45] on span "| [EMAIL_ADDRESS][DOMAIN_NAME]" at bounding box center [109, 42] width 77 height 6
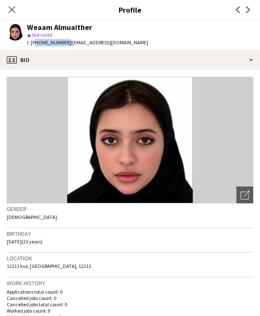
drag, startPoint x: 62, startPoint y: 42, endPoint x: 34, endPoint y: 43, distance: 28.3
click at [34, 43] on span "t. [PHONE_NUMBER]" at bounding box center [49, 42] width 44 height 6
click at [11, 8] on icon "Close pop-in" at bounding box center [12, 9] width 8 height 8
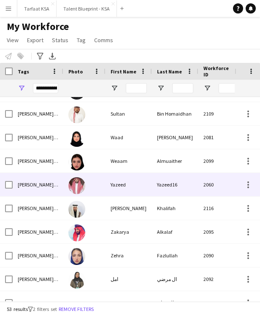
click at [161, 177] on div "Yazeed16" at bounding box center [175, 184] width 46 height 23
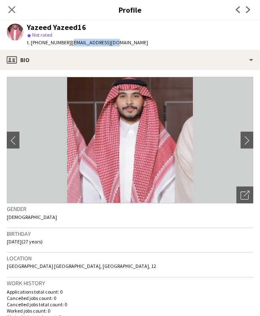
drag, startPoint x: 111, startPoint y: 43, endPoint x: 67, endPoint y: 44, distance: 44.3
click at [67, 44] on div "Yazeed Yazeed16 star Not rated t. [PHONE_NUMBER] | [EMAIL_ADDRESS][DOMAIN_NAME]" at bounding box center [77, 35] width 155 height 30
drag, startPoint x: 62, startPoint y: 41, endPoint x: 34, endPoint y: 43, distance: 28.3
click at [34, 43] on span "t. [PHONE_NUMBER]" at bounding box center [49, 42] width 44 height 6
click at [8, 13] on icon "Close pop-in" at bounding box center [12, 9] width 8 height 8
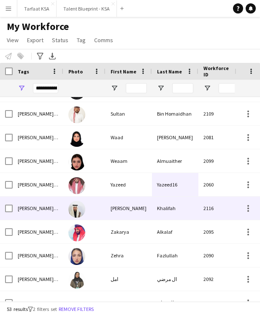
click at [144, 203] on div "[PERSON_NAME]" at bounding box center [128, 207] width 46 height 23
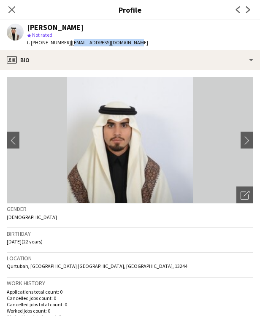
drag, startPoint x: 126, startPoint y: 43, endPoint x: 66, endPoint y: 46, distance: 59.5
click at [66, 46] on div "[PERSON_NAME] star Not rated t. [PHONE_NUMBER] | [EMAIL_ADDRESS][DOMAIN_NAME]" at bounding box center [77, 35] width 155 height 30
drag, startPoint x: 63, startPoint y: 43, endPoint x: 44, endPoint y: 42, distance: 19.0
click at [44, 42] on span "t. [PHONE_NUMBER]" at bounding box center [49, 42] width 44 height 6
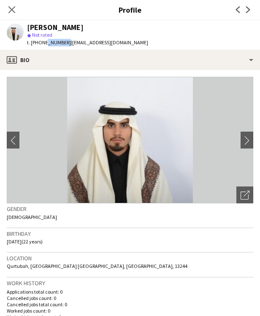
drag, startPoint x: 65, startPoint y: 44, endPoint x: 35, endPoint y: 43, distance: 29.5
click at [35, 43] on div "t. [PHONE_NUMBER] | [EMAIL_ADDRESS][DOMAIN_NAME]" at bounding box center [87, 43] width 121 height 8
drag, startPoint x: 33, startPoint y: 43, endPoint x: 63, endPoint y: 40, distance: 30.0
click at [63, 40] on span "t. [PHONE_NUMBER]" at bounding box center [49, 42] width 44 height 6
click at [16, 12] on app-icon "Close pop-in" at bounding box center [12, 10] width 12 height 12
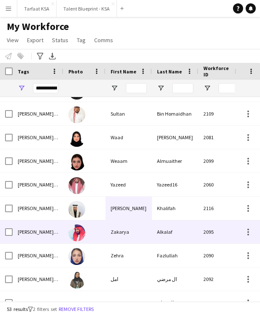
click at [130, 236] on div "Zakarya" at bounding box center [128, 231] width 46 height 23
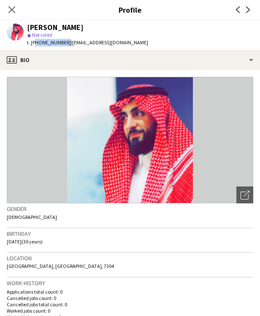
drag, startPoint x: 34, startPoint y: 41, endPoint x: 63, endPoint y: 43, distance: 29.2
click at [63, 43] on span "t. [PHONE_NUMBER]" at bounding box center [49, 42] width 44 height 6
drag, startPoint x: 68, startPoint y: 42, endPoint x: 116, endPoint y: 43, distance: 48.1
click at [116, 43] on div "[PERSON_NAME] star Not rated t. [PHONE_NUMBER] | [EMAIL_ADDRESS][DOMAIN_NAME]" at bounding box center [77, 35] width 155 height 30
click at [12, 10] on icon at bounding box center [12, 9] width 8 height 8
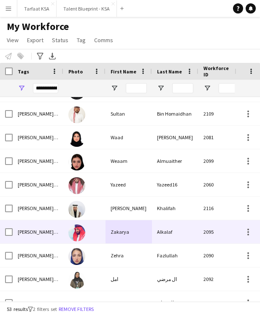
scroll to position [1047, 0]
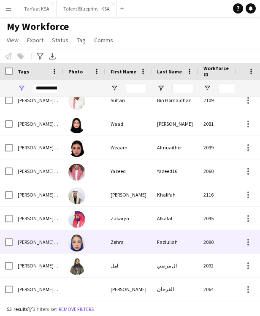
click at [153, 243] on div "Fazlullah" at bounding box center [175, 241] width 46 height 23
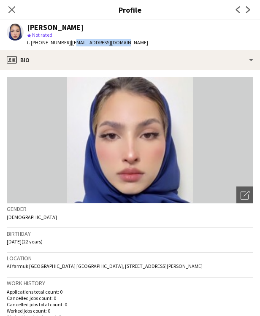
drag, startPoint x: 117, startPoint y: 41, endPoint x: 68, endPoint y: 43, distance: 48.9
click at [71, 43] on span "| [EMAIL_ADDRESS][DOMAIN_NAME]" at bounding box center [109, 42] width 77 height 6
drag, startPoint x: 67, startPoint y: 43, endPoint x: 120, endPoint y: 45, distance: 52.3
click at [120, 45] on div "[PERSON_NAME] star Not rated t. [PHONE_NUMBER] | [EMAIL_ADDRESS][DOMAIN_NAME]" at bounding box center [77, 35] width 155 height 30
drag, startPoint x: 63, startPoint y: 43, endPoint x: 34, endPoint y: 43, distance: 29.1
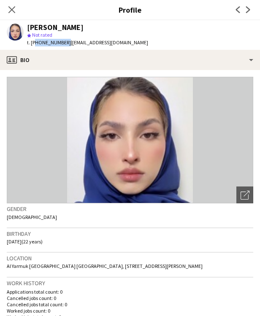
click at [34, 43] on span "t. [PHONE_NUMBER]" at bounding box center [49, 42] width 44 height 6
click at [10, 9] on icon "Close pop-in" at bounding box center [12, 9] width 8 height 8
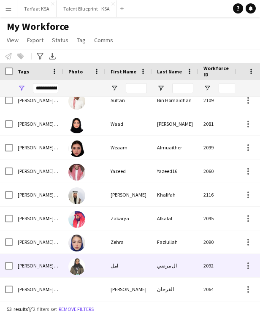
click at [163, 265] on div "ال مرضي" at bounding box center [175, 265] width 46 height 23
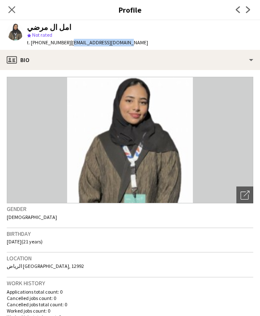
drag, startPoint x: 123, startPoint y: 43, endPoint x: 67, endPoint y: 43, distance: 55.7
click at [71, 43] on span "| [EMAIL_ADDRESS][DOMAIN_NAME]" at bounding box center [109, 42] width 77 height 6
drag, startPoint x: 62, startPoint y: 43, endPoint x: 41, endPoint y: 43, distance: 20.7
click at [42, 44] on span "t. [PHONE_NUMBER]" at bounding box center [49, 42] width 44 height 6
drag, startPoint x: 65, startPoint y: 43, endPoint x: 34, endPoint y: 43, distance: 30.4
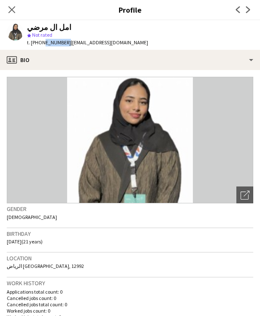
click at [34, 43] on div "t. [PHONE_NUMBER] | [EMAIL_ADDRESS][DOMAIN_NAME]" at bounding box center [87, 43] width 121 height 8
click at [14, 8] on icon "Close pop-in" at bounding box center [12, 9] width 8 height 8
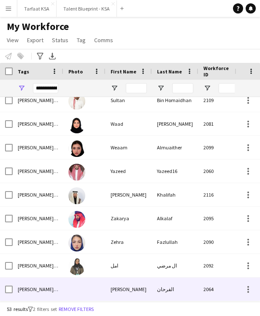
click at [171, 289] on div "الفرحان" at bounding box center [175, 288] width 46 height 23
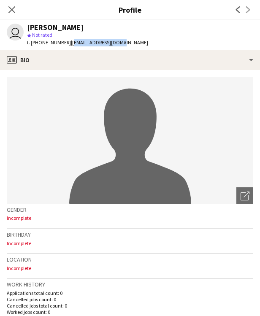
drag, startPoint x: 119, startPoint y: 43, endPoint x: 68, endPoint y: 43, distance: 51.0
click at [68, 43] on div "user [PERSON_NAME] star Not rated t. [PHONE_NUMBER] | [EMAIL_ADDRESS][DOMAIN_NA…" at bounding box center [77, 35] width 155 height 30
drag, startPoint x: 63, startPoint y: 42, endPoint x: 34, endPoint y: 43, distance: 28.7
click at [34, 43] on span "t. [PHONE_NUMBER]" at bounding box center [49, 42] width 44 height 6
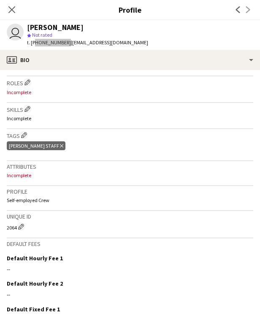
scroll to position [324, 0]
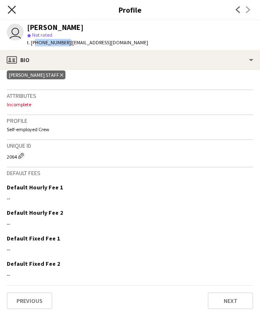
click at [14, 8] on icon "Close pop-in" at bounding box center [12, 9] width 8 height 8
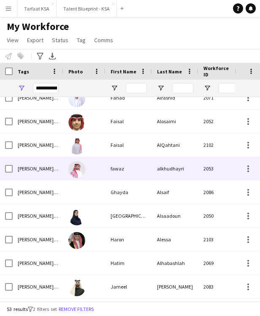
scroll to position [373, 0]
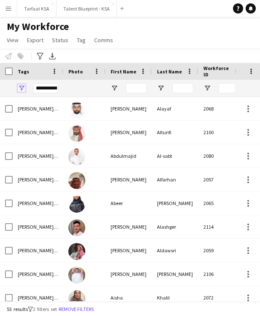
click at [22, 88] on span "Open Filter Menu" at bounding box center [22, 88] width 8 height 8
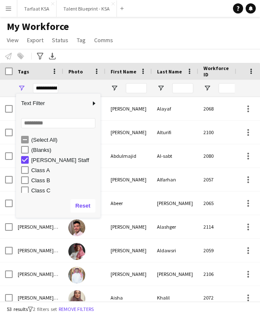
click at [119, 43] on app-page-menu "View Views Default view New view Update view Delete view Edit name Customise vi…" at bounding box center [60, 41] width 121 height 16
